Goal: Check status: Check status

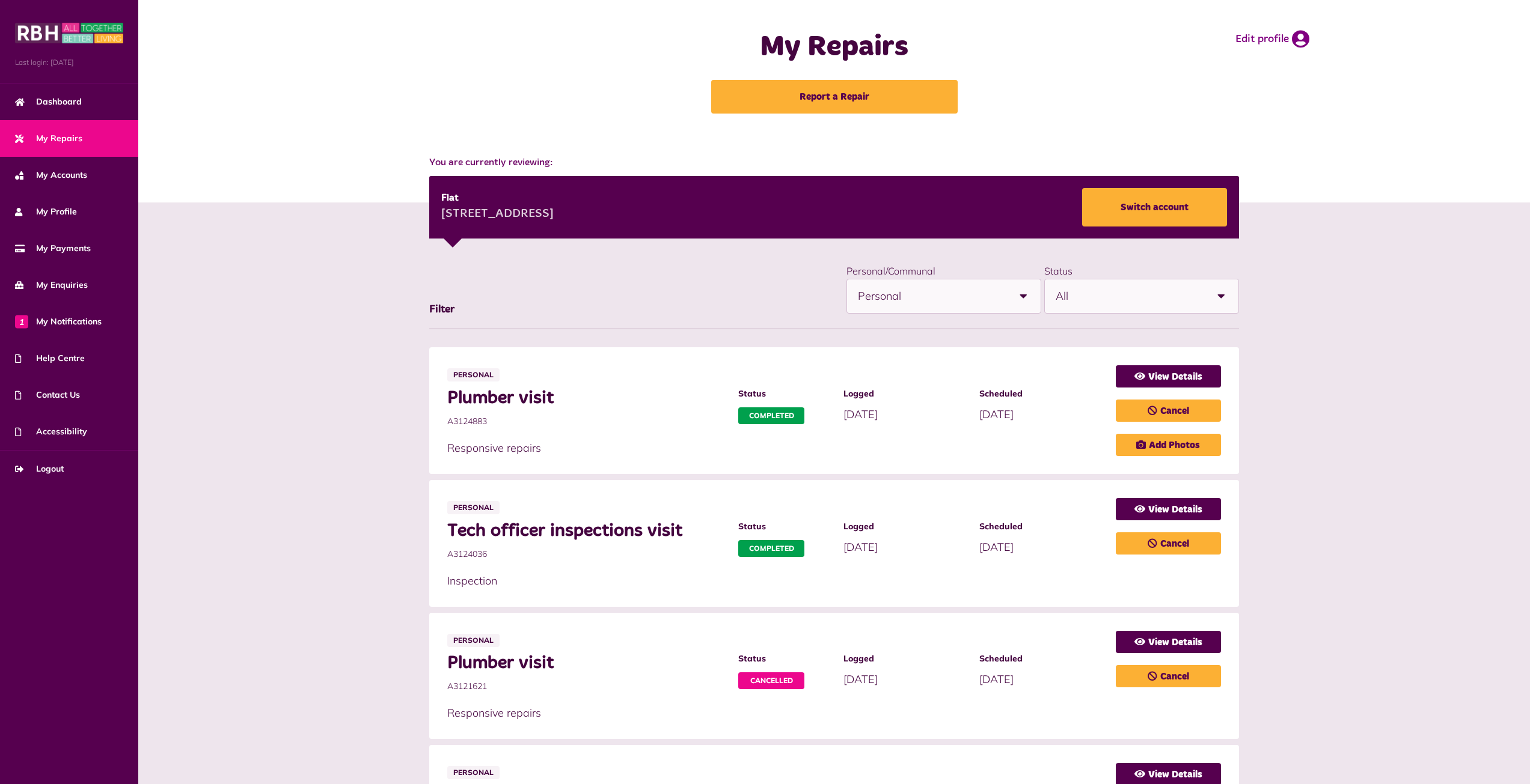
scroll to position [95, 0]
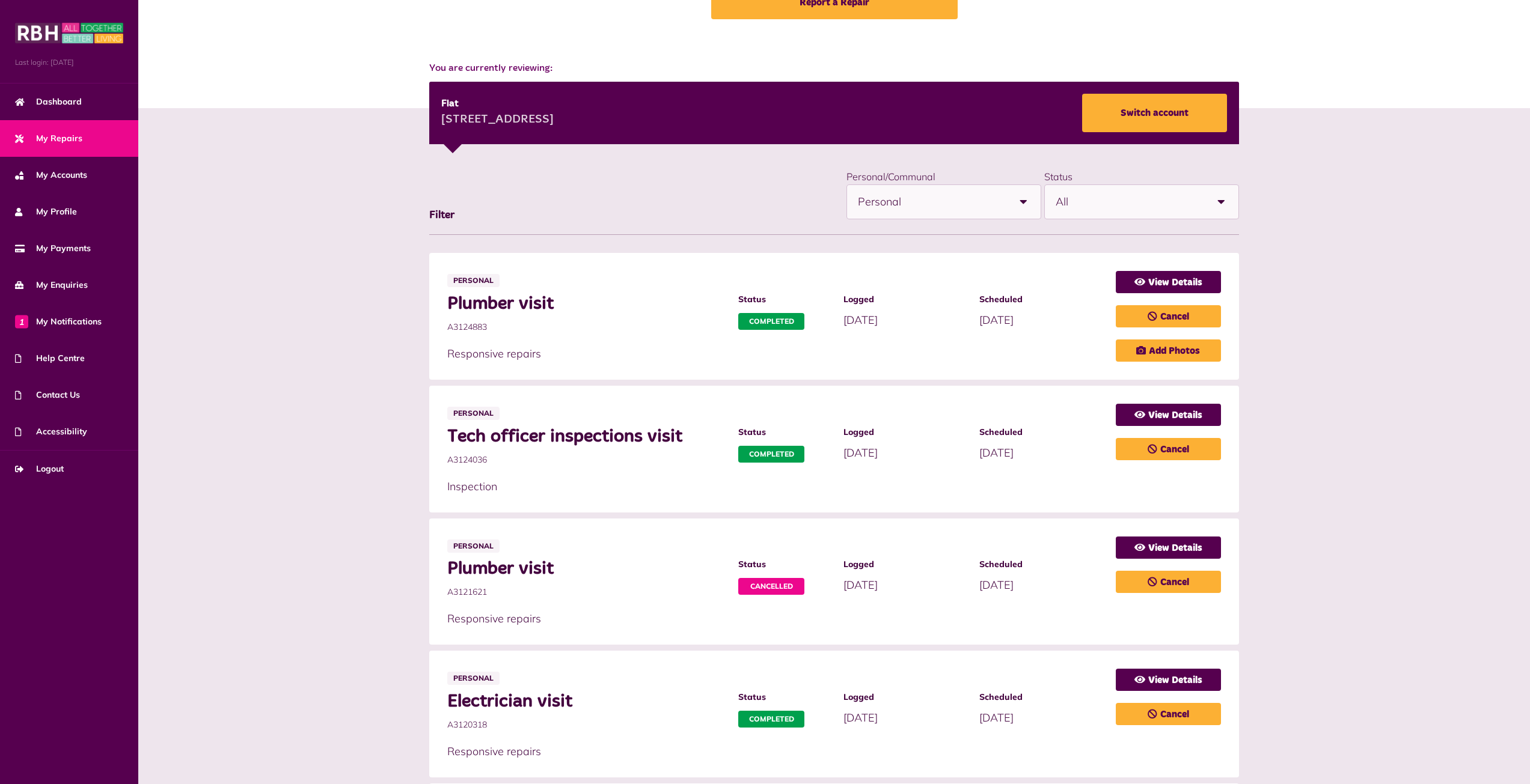
drag, startPoint x: 683, startPoint y: 436, endPoint x: 444, endPoint y: 436, distance: 239.0
click at [444, 436] on li "Personal Tech officer inspections visit A3124036 Status Completed Logged [DATE]" at bounding box center [834, 449] width 810 height 127
copy span "Tech officer inspections visit"
click at [851, 453] on span "[DATE]" at bounding box center [860, 453] width 34 height 14
click at [850, 453] on span "[DATE]" at bounding box center [860, 453] width 34 height 14
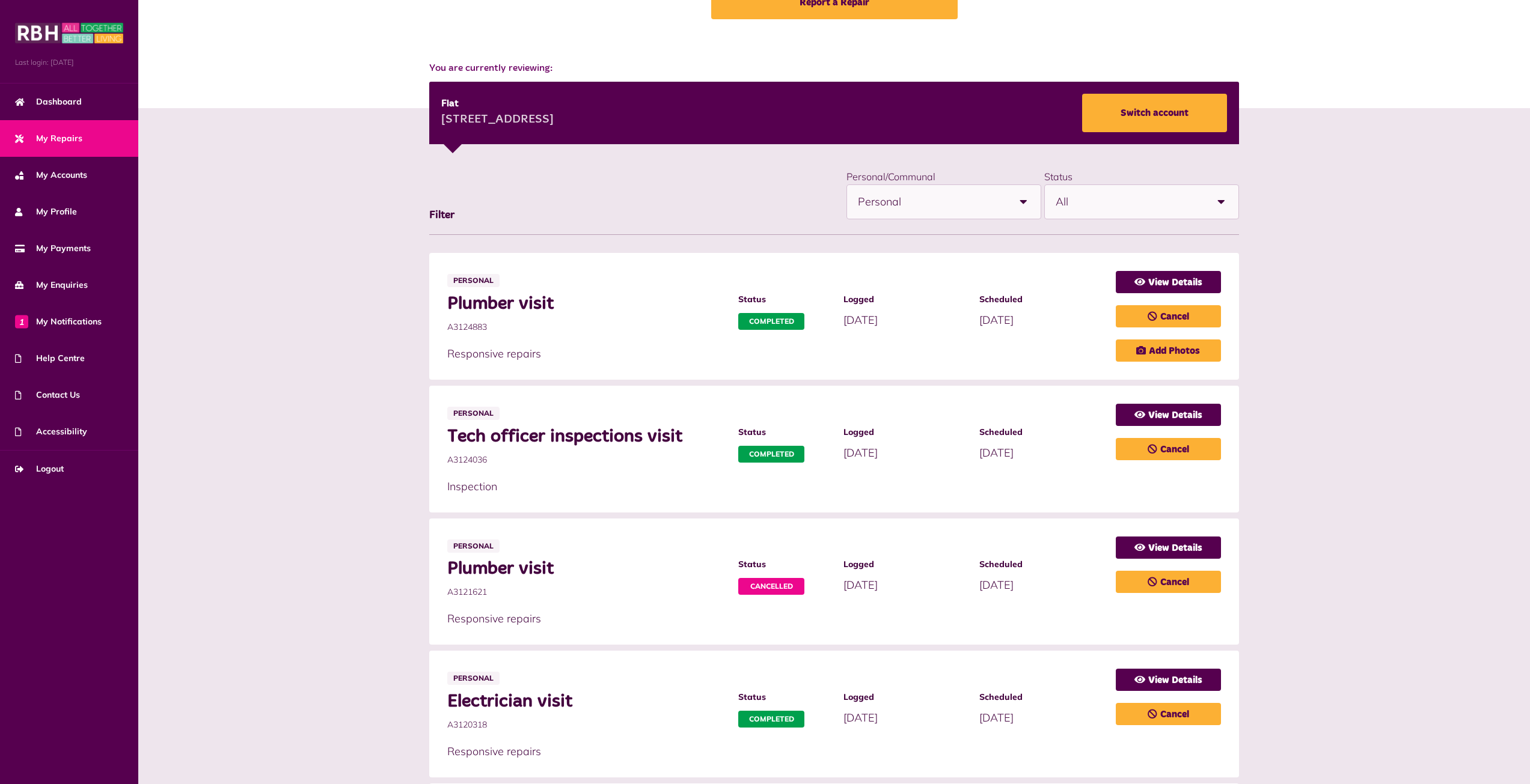
click at [850, 453] on span "[DATE]" at bounding box center [860, 453] width 34 height 14
click at [863, 458] on span "[DATE]" at bounding box center [860, 453] width 34 height 14
click at [710, 221] on div "**********" at bounding box center [834, 201] width 810 height 67
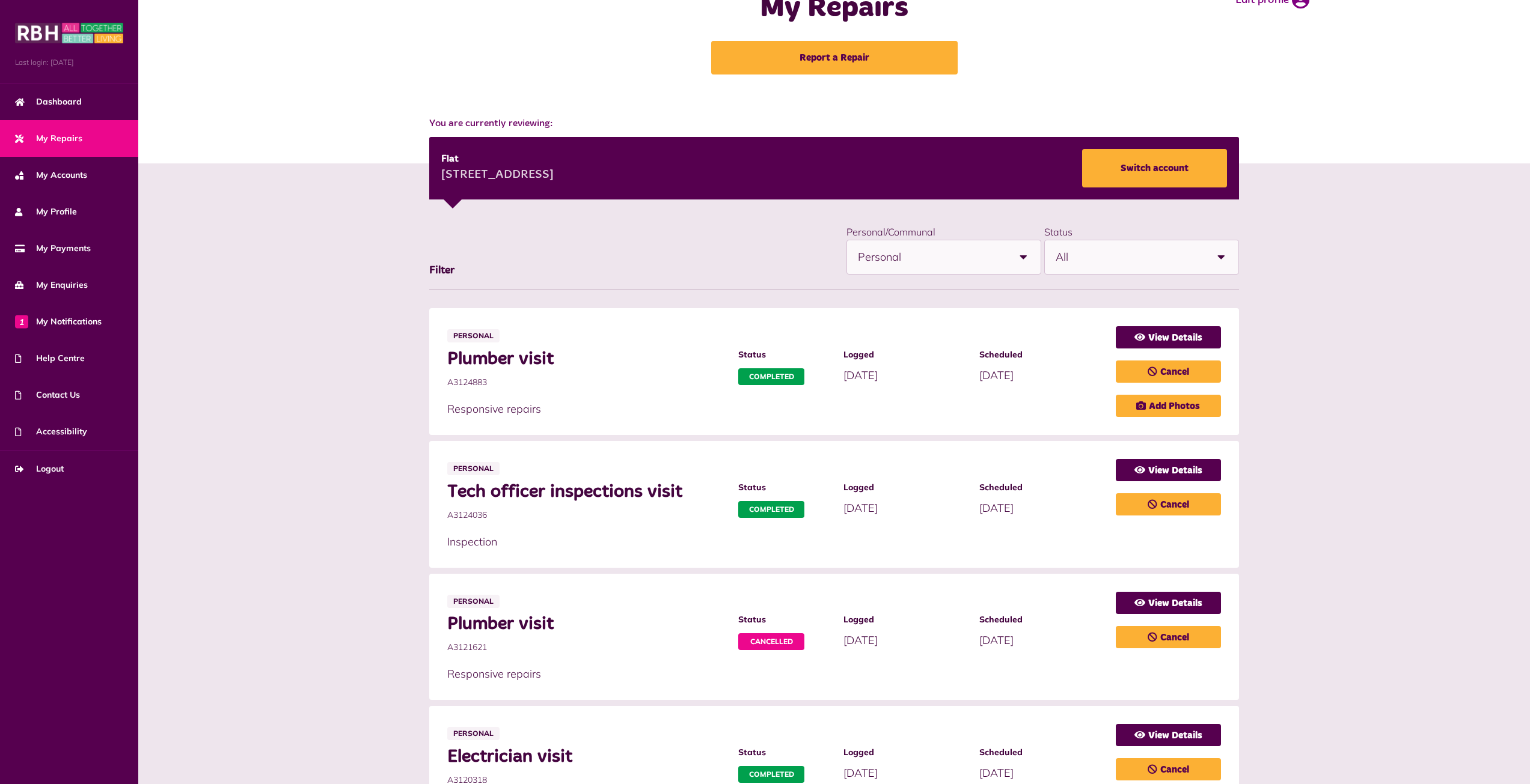
scroll to position [0, 0]
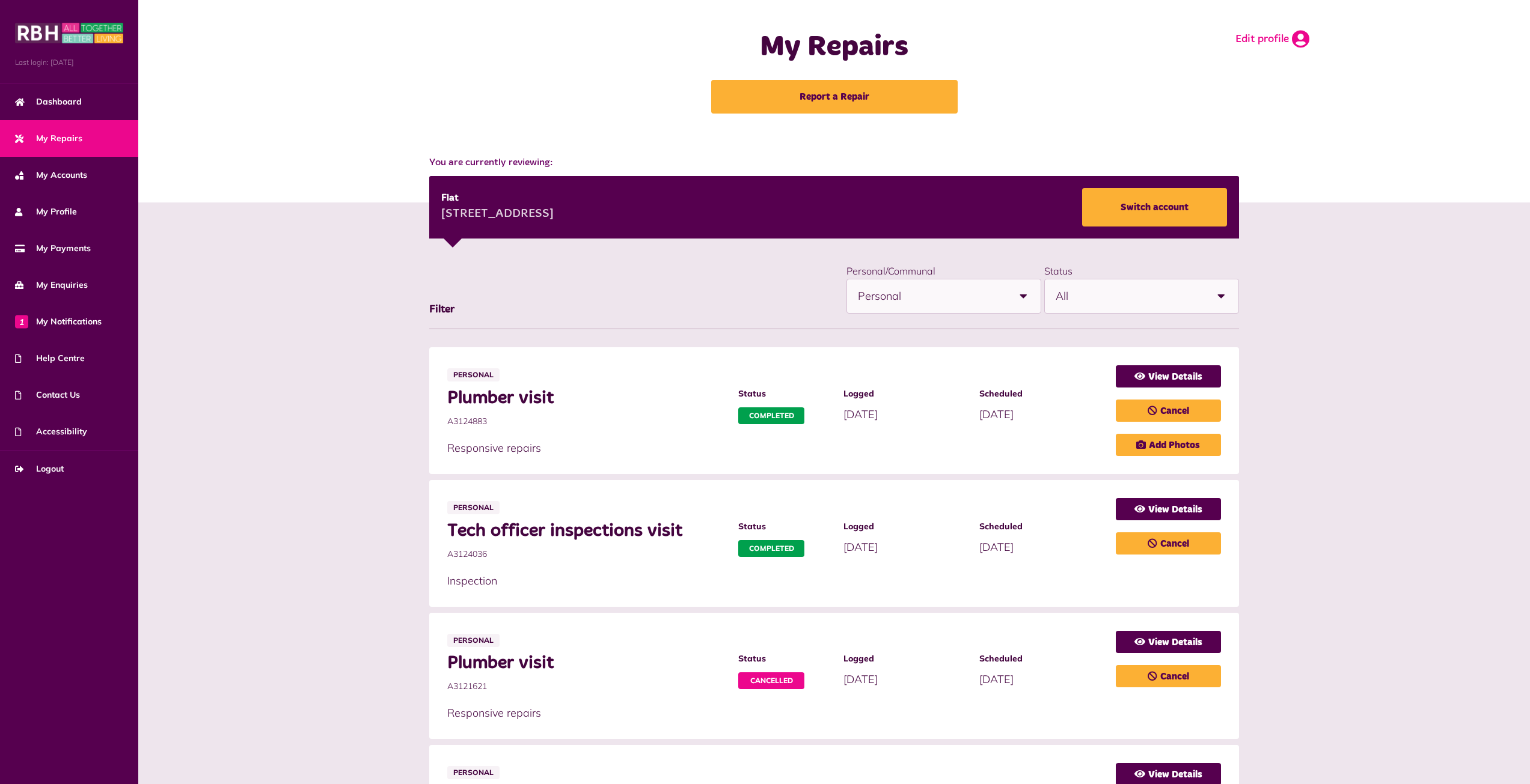
click at [1303, 39] on icon at bounding box center [1301, 39] width 18 height 18
